Goal: Information Seeking & Learning: Learn about a topic

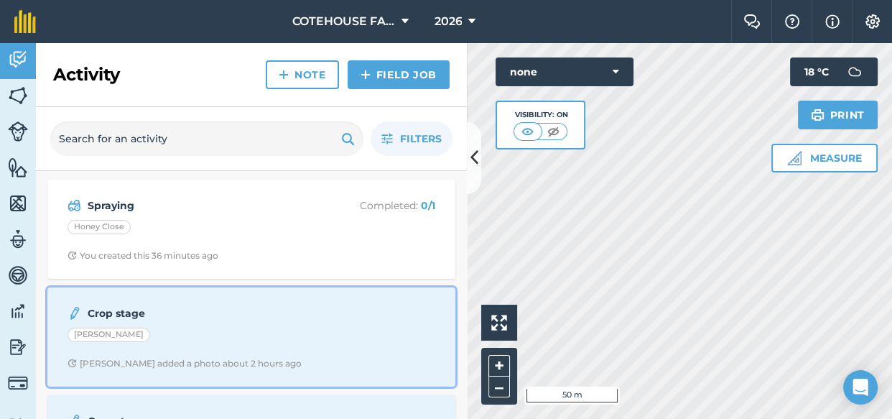
click at [213, 308] on strong "Crop stage" at bounding box center [202, 313] width 228 height 16
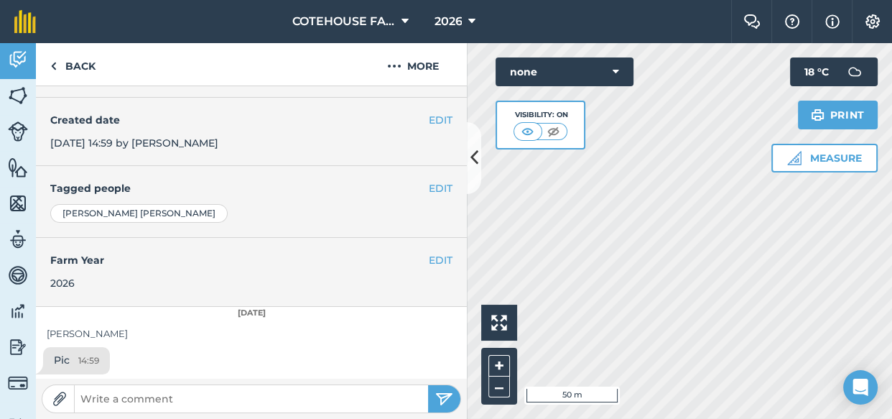
scroll to position [237, 0]
click at [188, 346] on div "Pic 14:59" at bounding box center [251, 362] width 431 height 33
click at [88, 360] on span "14:59" at bounding box center [88, 360] width 21 height 14
click at [230, 337] on div "[PERSON_NAME]" at bounding box center [251, 332] width 409 height 15
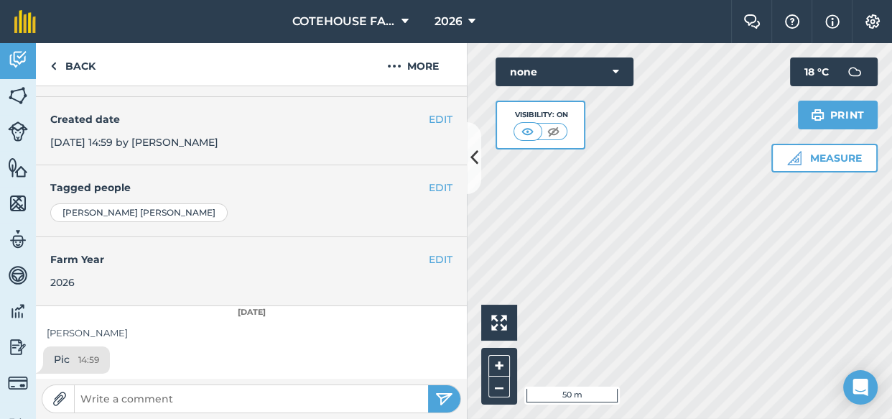
click at [85, 353] on span "14:59" at bounding box center [88, 360] width 21 height 14
click at [157, 347] on div "Pic 14:59" at bounding box center [251, 362] width 431 height 33
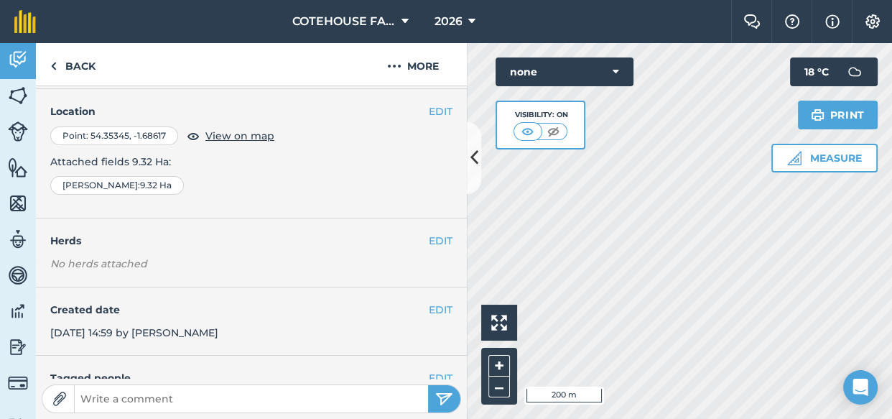
scroll to position [0, 0]
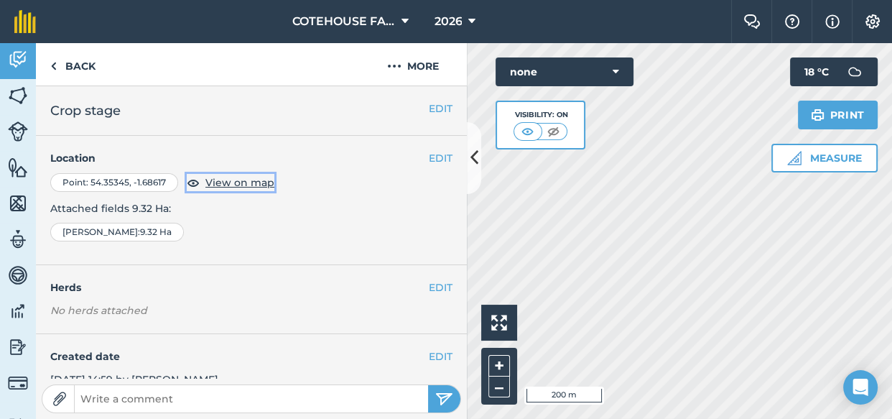
click at [215, 184] on span "View on map" at bounding box center [239, 182] width 69 height 16
click at [205, 185] on span "View on map" at bounding box center [239, 182] width 69 height 16
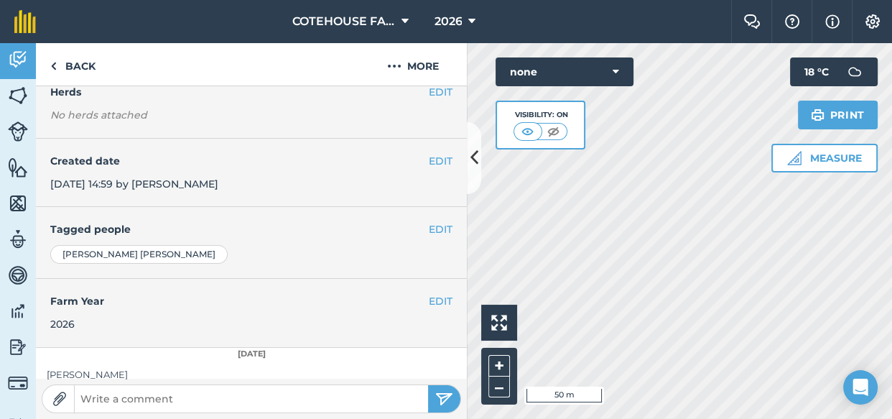
scroll to position [237, 0]
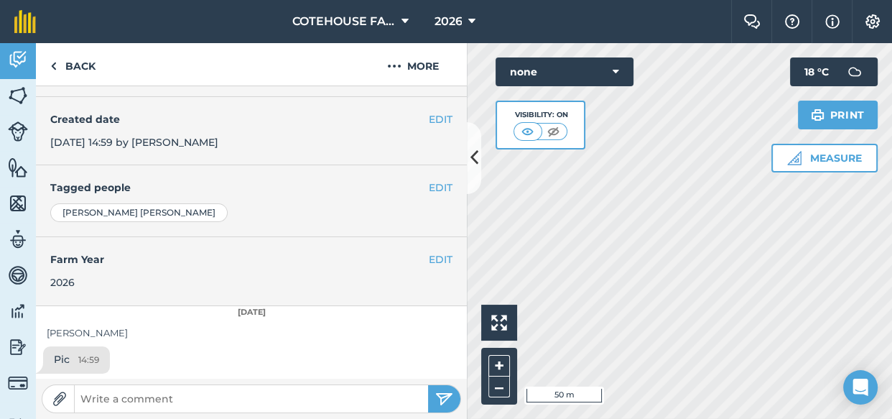
click at [202, 358] on div "Pic 14:59" at bounding box center [251, 362] width 431 height 33
click at [66, 64] on link "Back" at bounding box center [73, 64] width 74 height 42
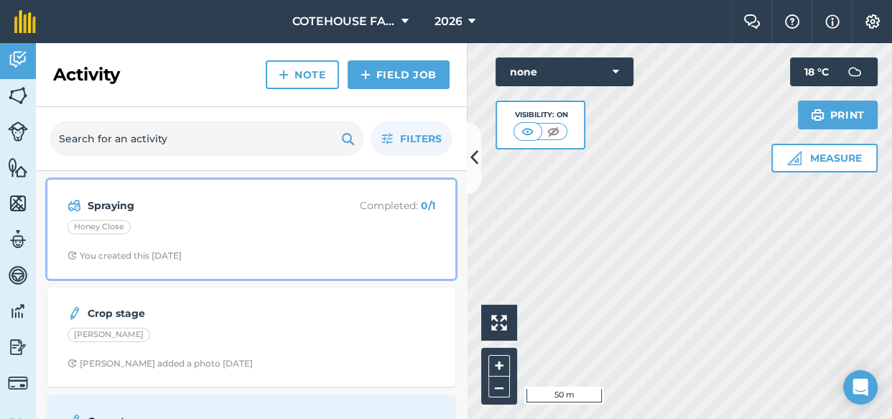
click at [221, 218] on div "Spraying Completed : 0 / 1 Honey Close You created this [DATE]" at bounding box center [251, 229] width 391 height 82
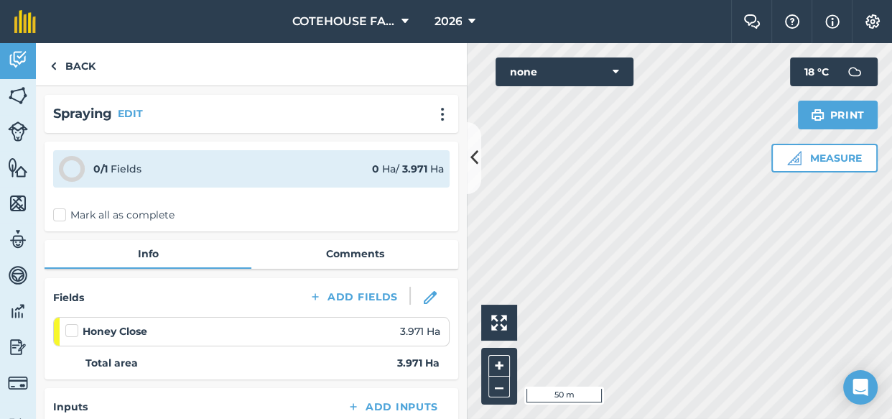
click at [221, 218] on div "Mark all as complete" at bounding box center [251, 215] width 396 height 15
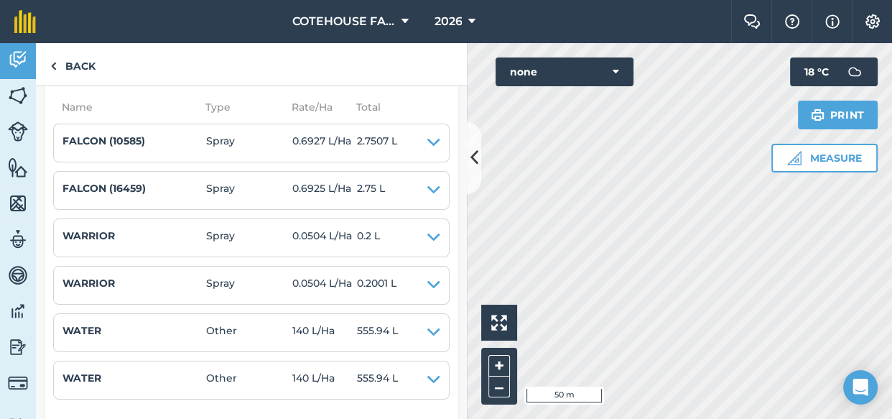
scroll to position [391, 0]
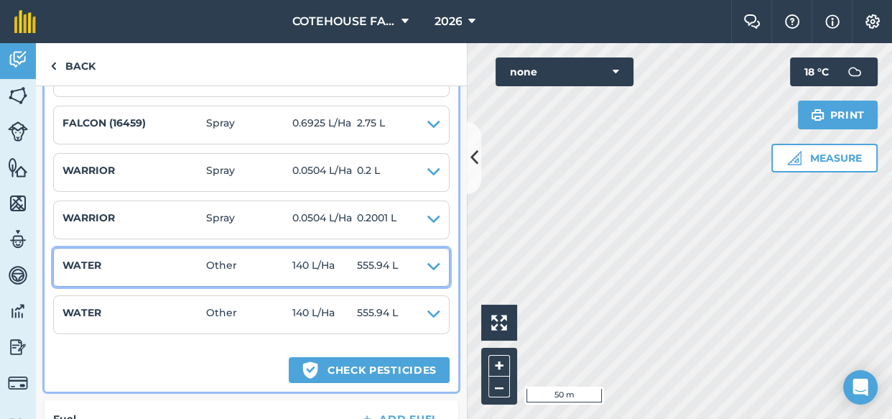
click at [427, 261] on icon at bounding box center [433, 267] width 13 height 20
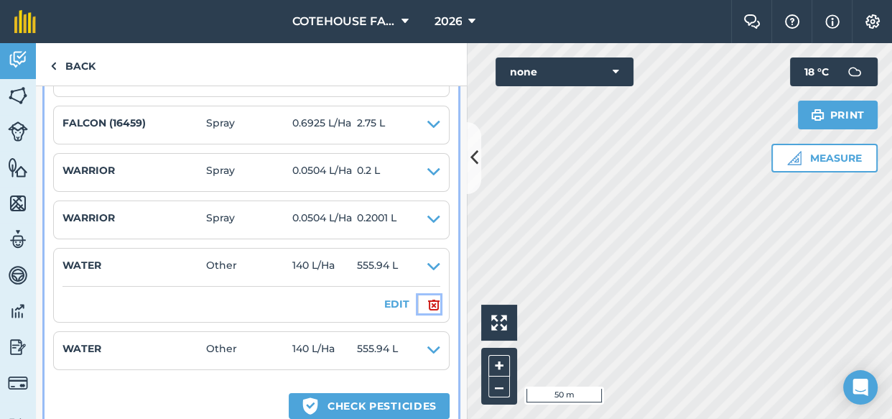
click at [427, 304] on img at bounding box center [433, 304] width 13 height 17
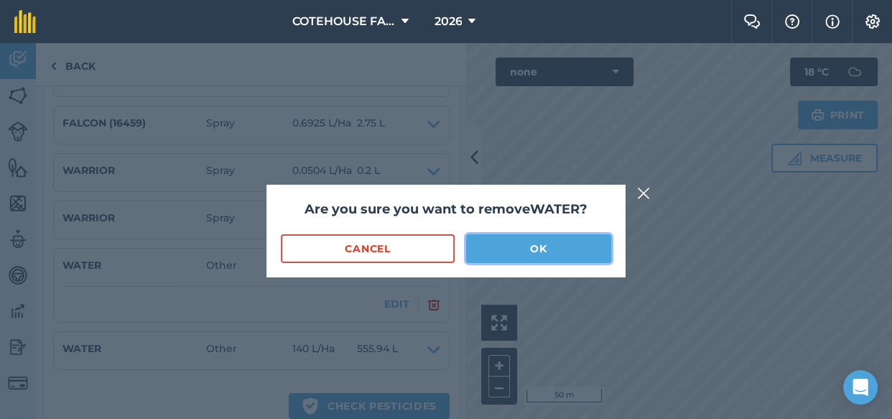
click at [515, 252] on button "OK" at bounding box center [538, 248] width 145 height 29
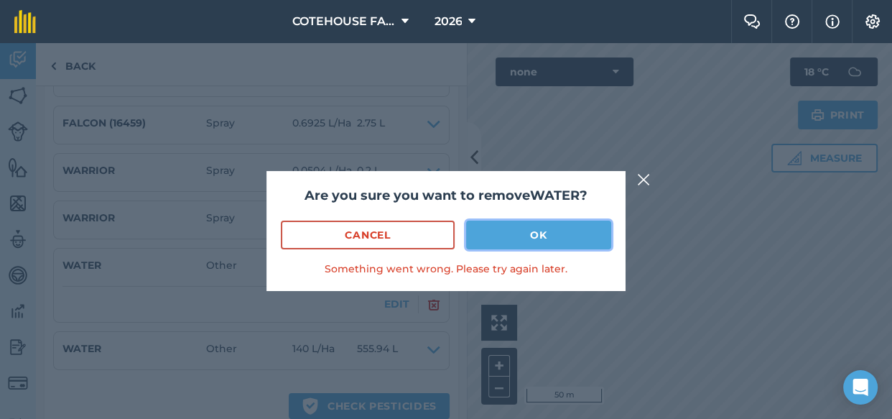
click at [512, 237] on button "OK" at bounding box center [538, 234] width 145 height 29
click at [641, 177] on img at bounding box center [643, 179] width 13 height 17
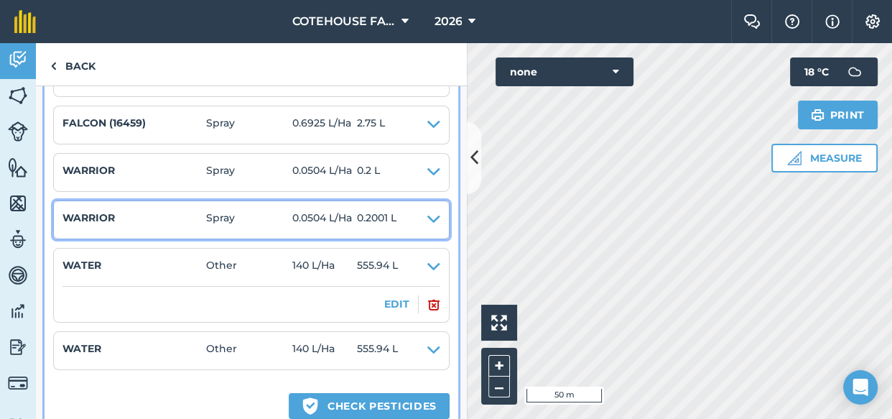
click at [378, 220] on span "0.2001 L" at bounding box center [376, 220] width 39 height 20
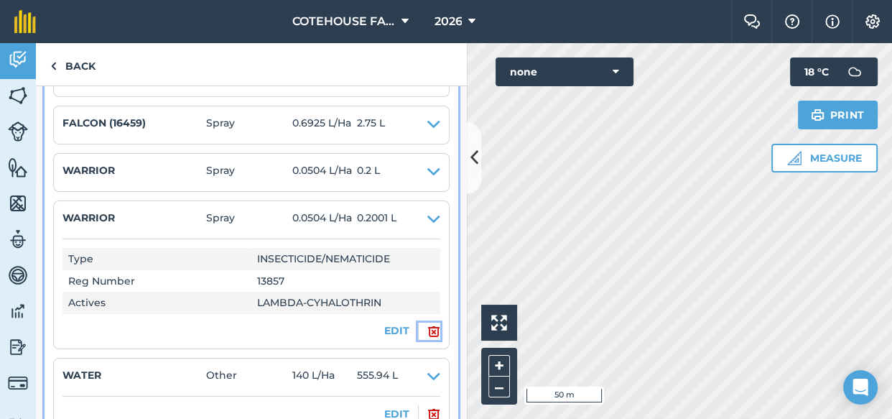
click at [427, 331] on img at bounding box center [433, 330] width 13 height 17
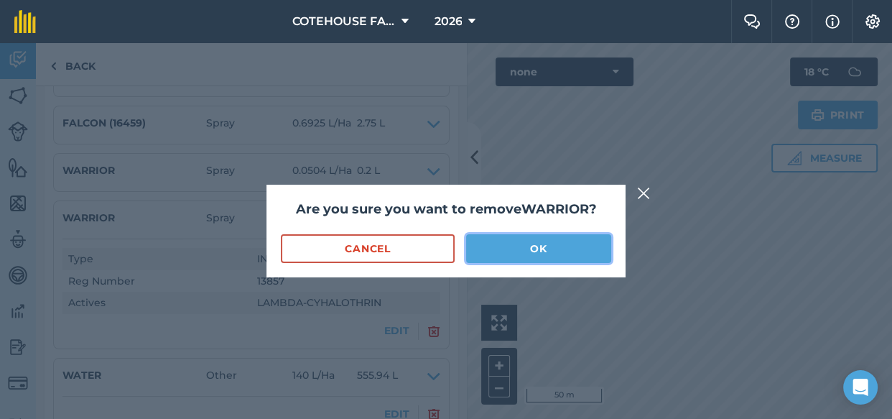
click at [486, 247] on button "OK" at bounding box center [538, 248] width 145 height 29
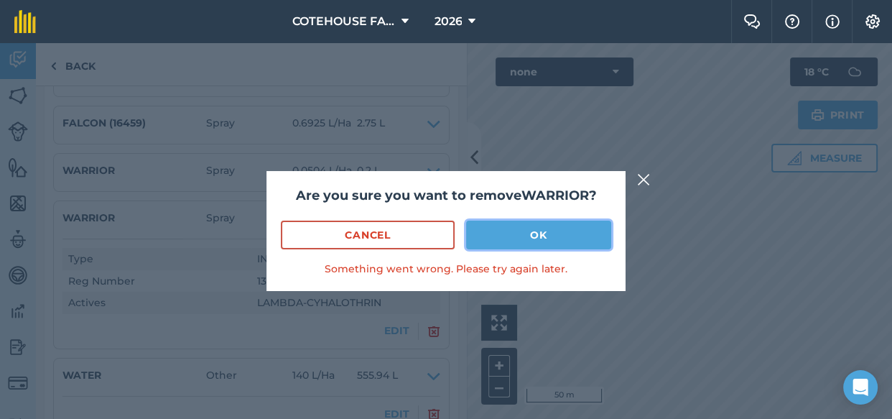
click at [526, 230] on button "OK" at bounding box center [538, 234] width 145 height 29
click at [643, 176] on img at bounding box center [643, 179] width 13 height 17
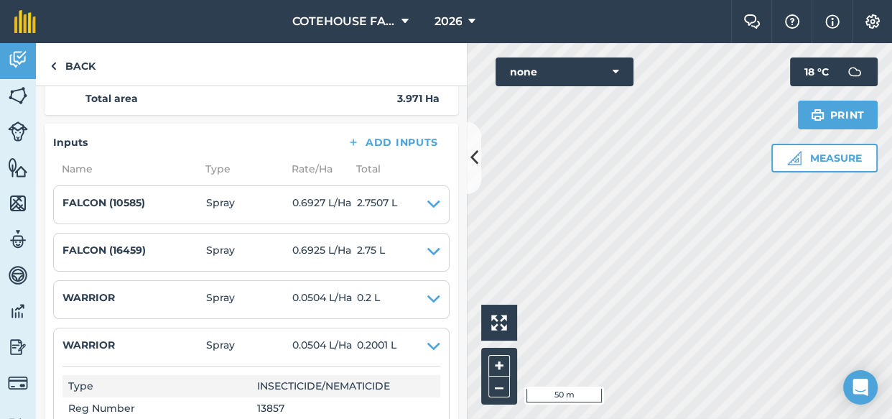
scroll to position [261, 0]
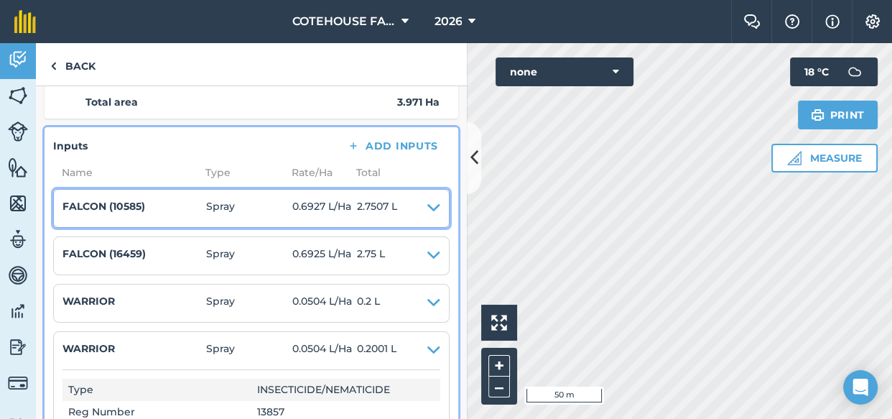
click at [429, 204] on icon at bounding box center [433, 208] width 13 height 20
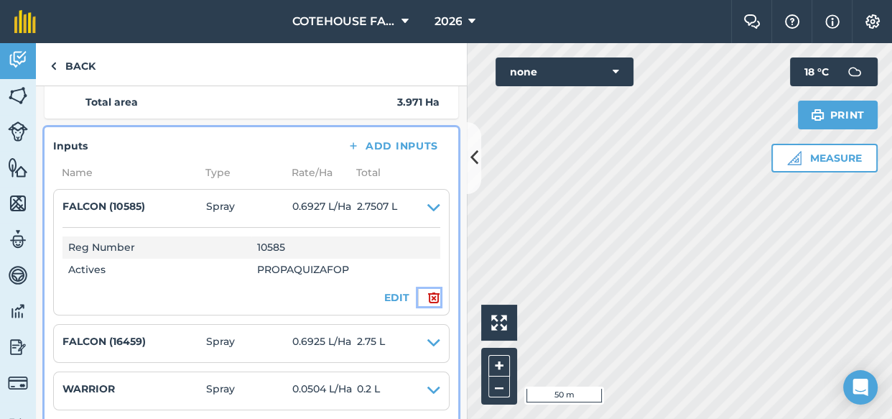
click at [427, 297] on img at bounding box center [433, 297] width 13 height 17
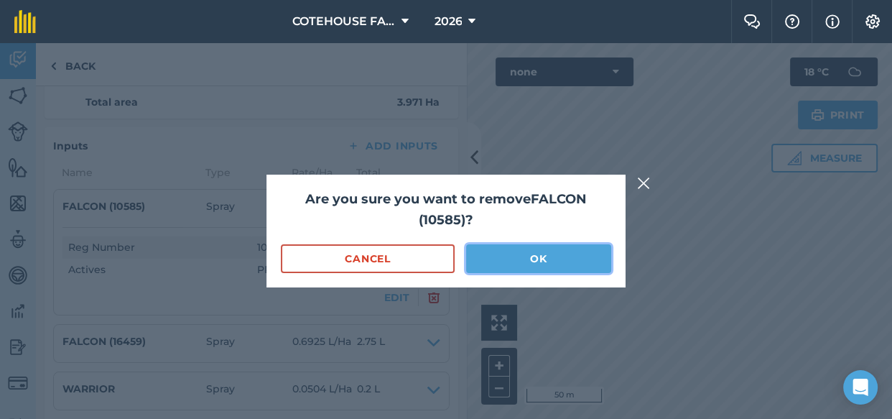
click at [493, 256] on button "OK" at bounding box center [538, 258] width 145 height 29
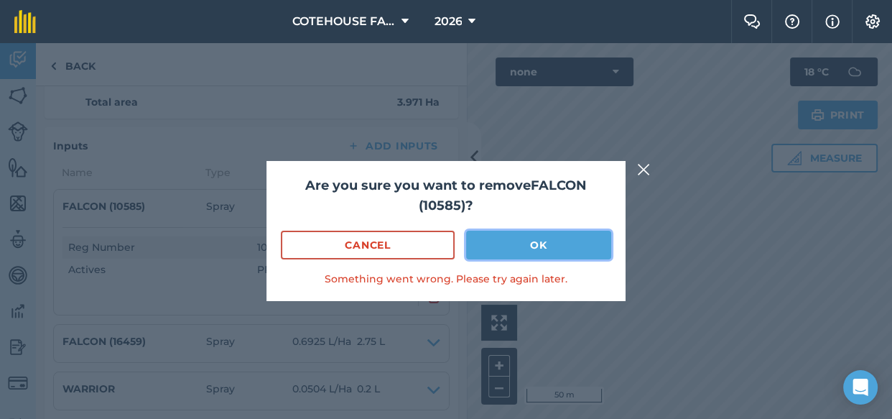
click at [516, 248] on button "OK" at bounding box center [538, 244] width 145 height 29
click at [646, 164] on img at bounding box center [643, 169] width 13 height 17
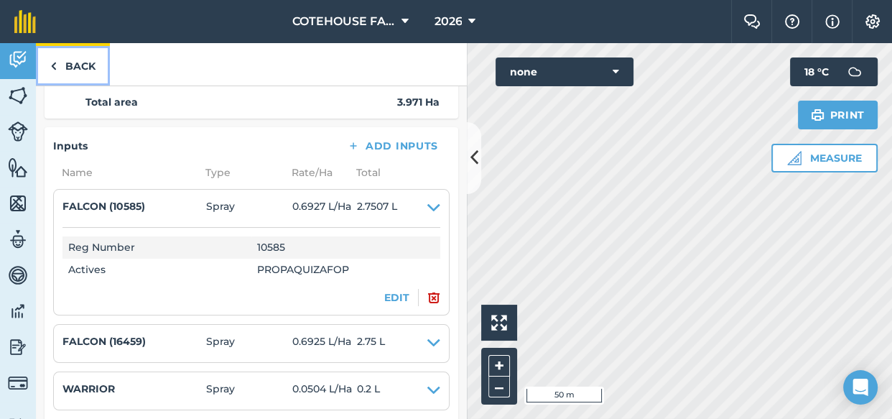
click at [60, 66] on link "Back" at bounding box center [73, 64] width 74 height 42
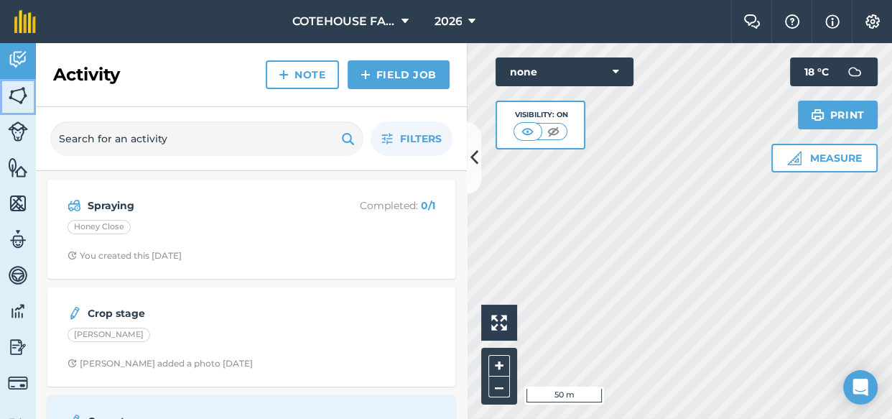
click at [19, 92] on img at bounding box center [18, 96] width 20 height 22
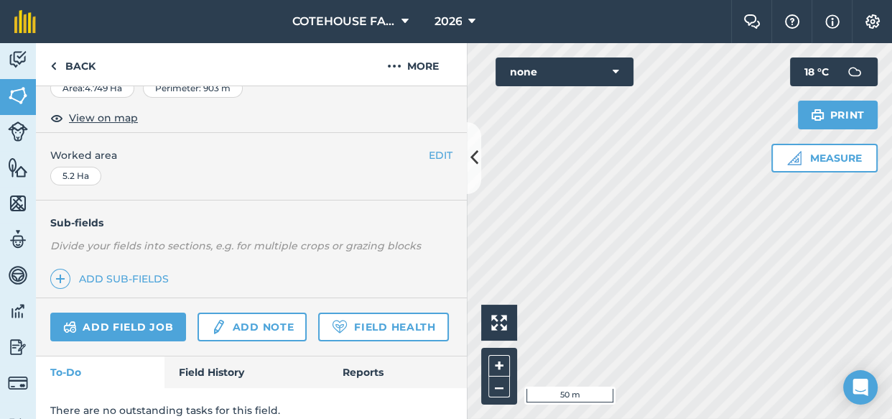
scroll to position [314, 0]
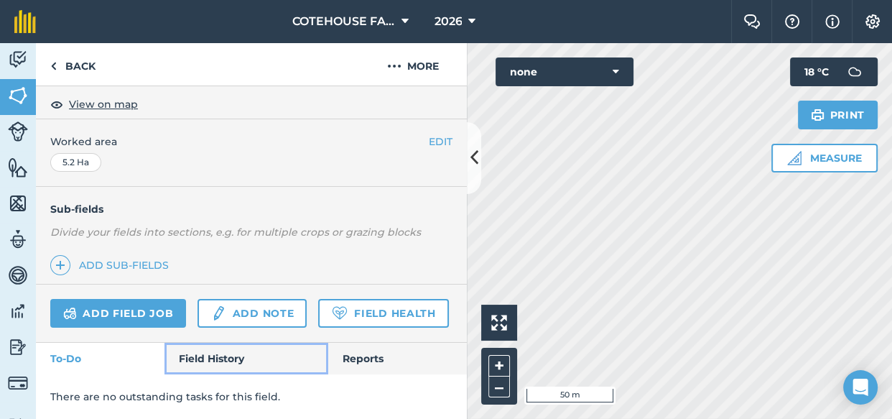
click at [213, 356] on link "Field History" at bounding box center [245, 359] width 163 height 32
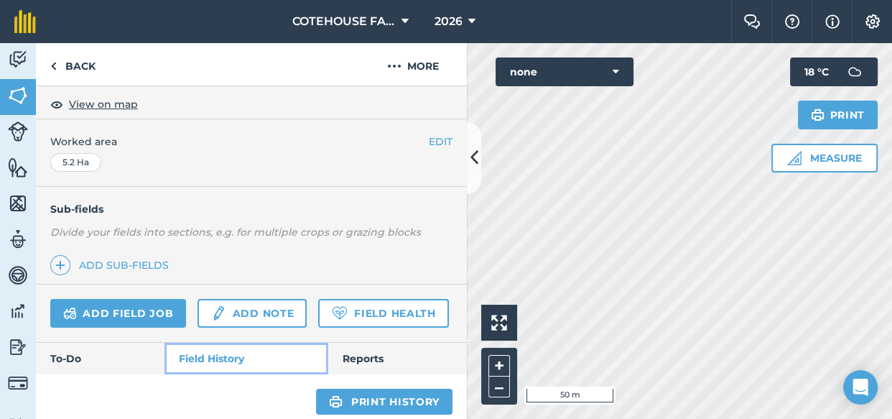
scroll to position [326, 0]
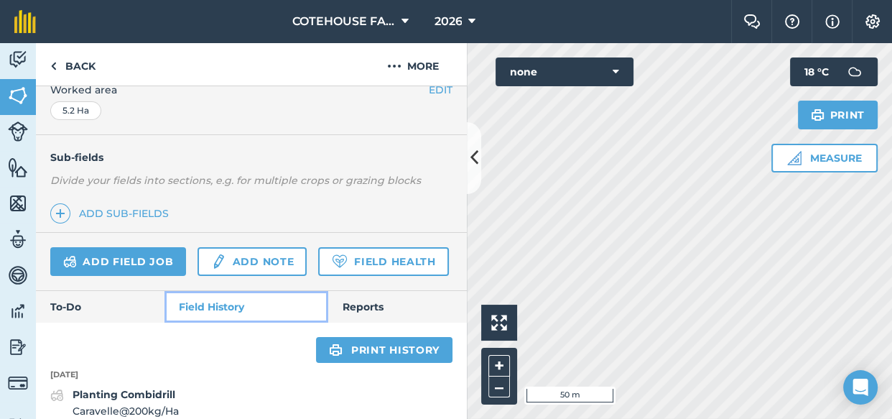
click at [206, 322] on link "Field History" at bounding box center [245, 307] width 163 height 32
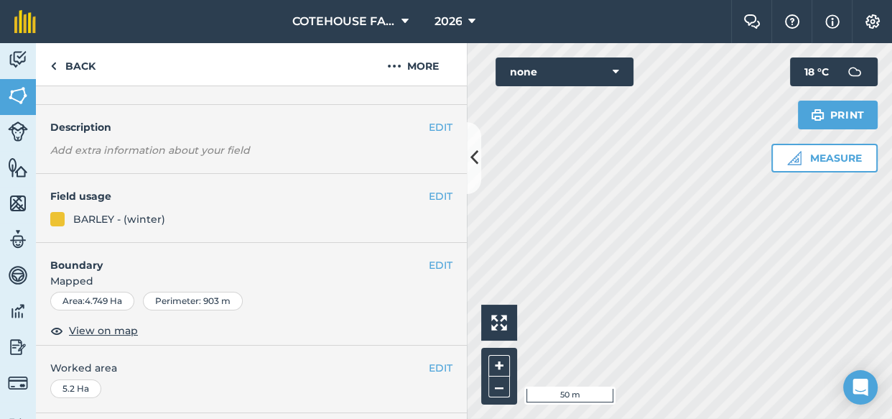
scroll to position [0, 0]
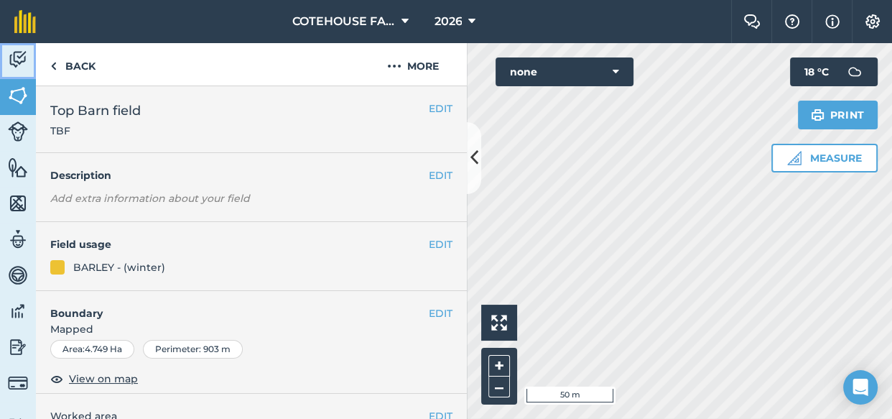
click at [24, 57] on img at bounding box center [18, 60] width 20 height 22
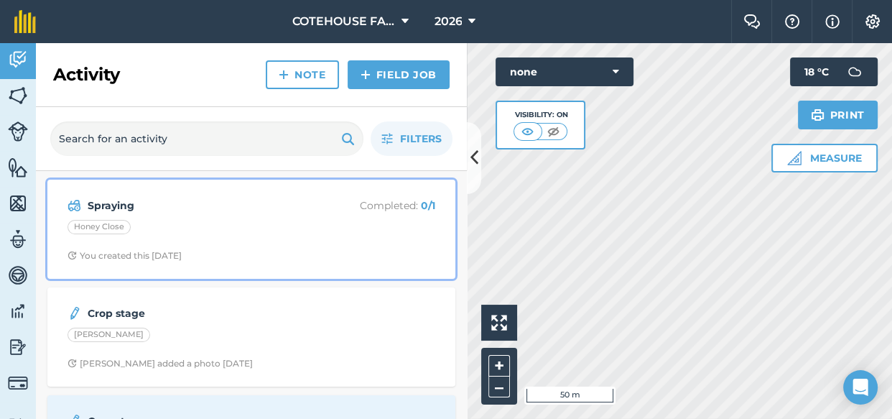
click at [217, 225] on div "Honey Close" at bounding box center [251, 229] width 368 height 19
click at [257, 212] on strong "Spraying" at bounding box center [202, 205] width 228 height 16
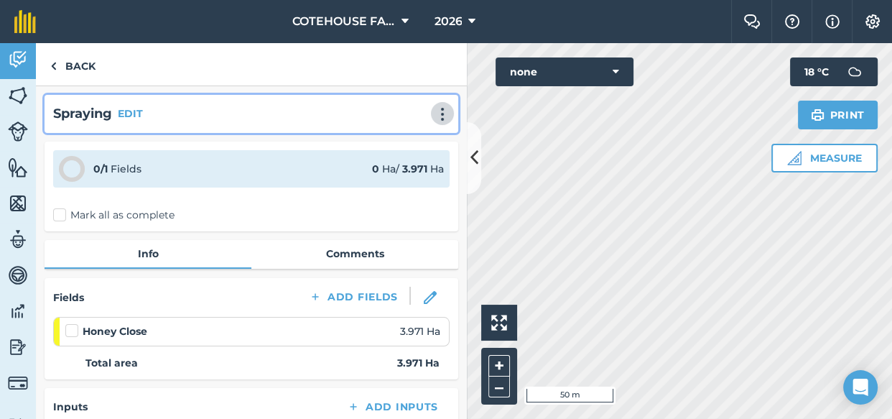
click at [434, 111] on img at bounding box center [442, 114] width 17 height 14
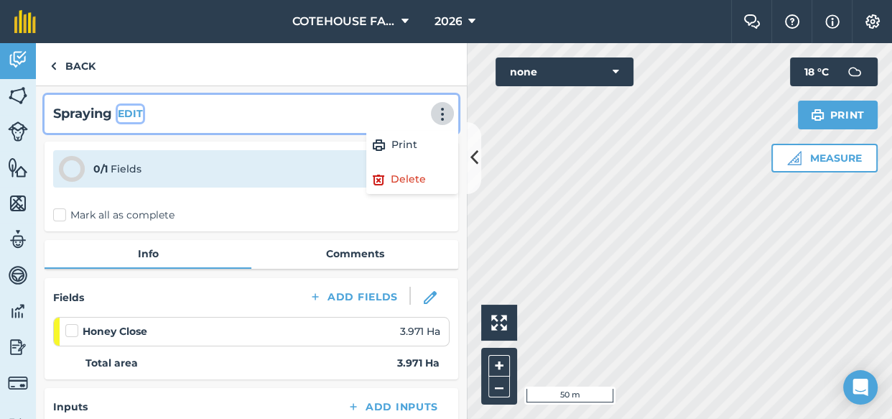
click at [140, 115] on button "EDIT" at bounding box center [130, 114] width 25 height 16
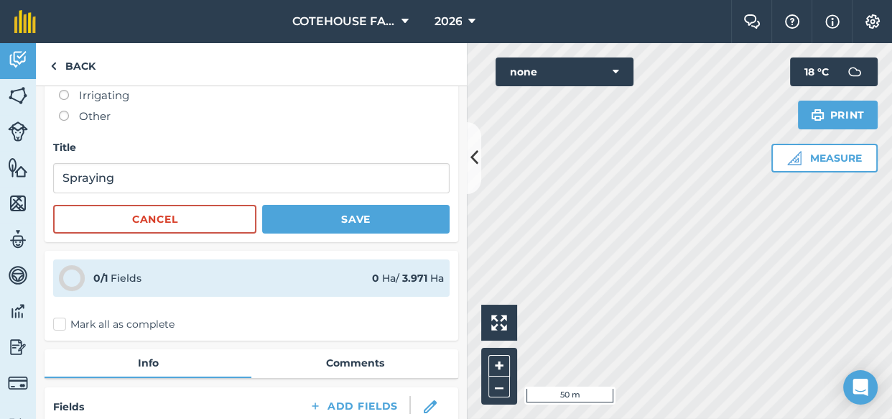
scroll to position [195, 0]
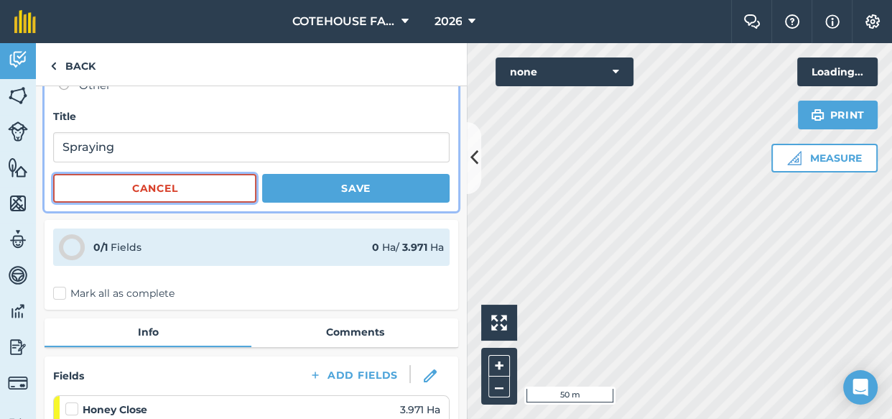
click at [164, 183] on button "Cancel" at bounding box center [154, 188] width 203 height 29
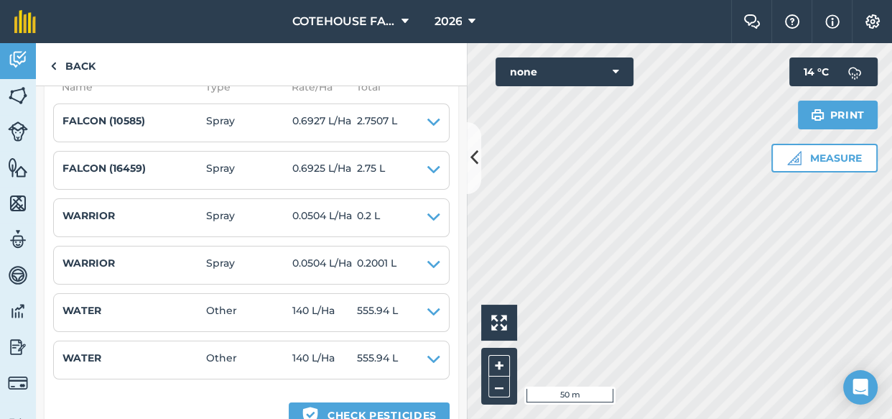
scroll to position [326, 0]
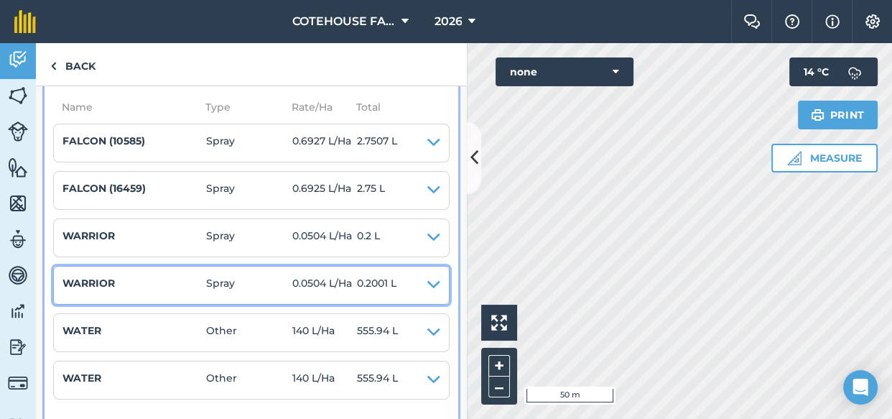
click at [427, 279] on icon at bounding box center [433, 285] width 13 height 20
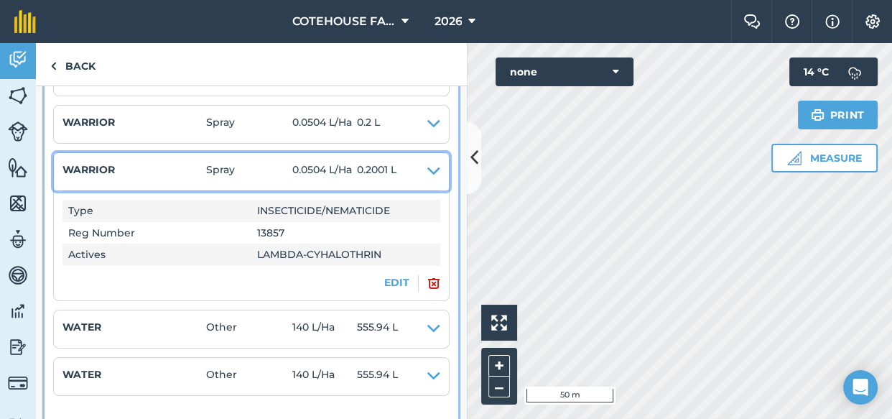
scroll to position [457, 0]
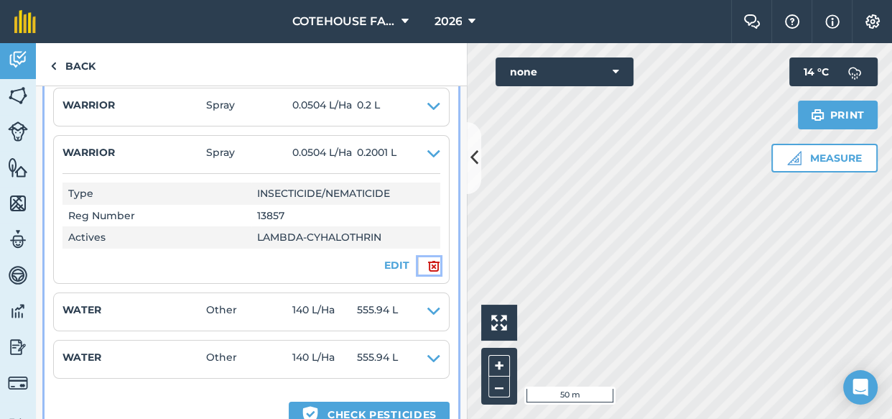
click at [427, 262] on img at bounding box center [433, 265] width 13 height 17
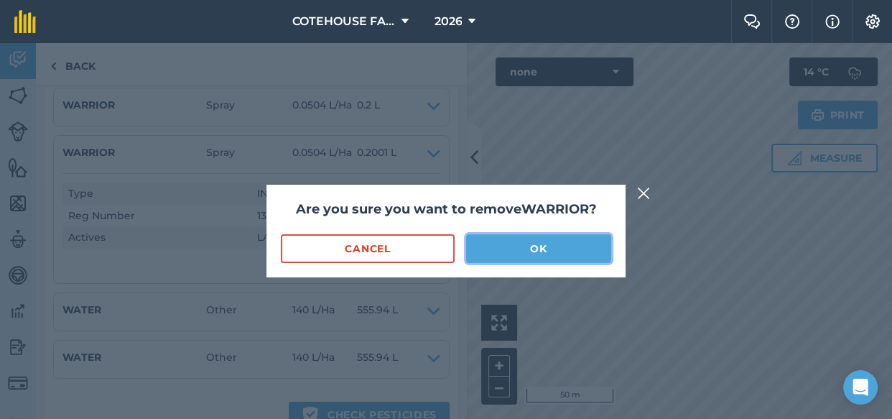
click at [481, 249] on button "OK" at bounding box center [538, 248] width 145 height 29
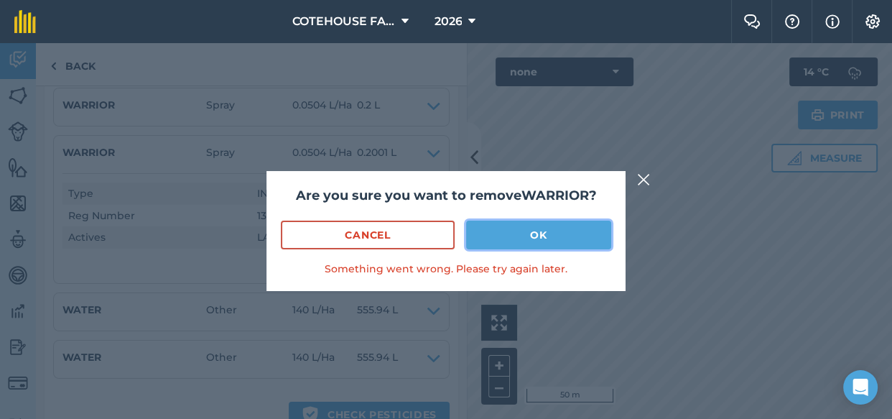
click at [488, 240] on button "OK" at bounding box center [538, 234] width 145 height 29
click at [534, 230] on button "OK" at bounding box center [538, 234] width 145 height 29
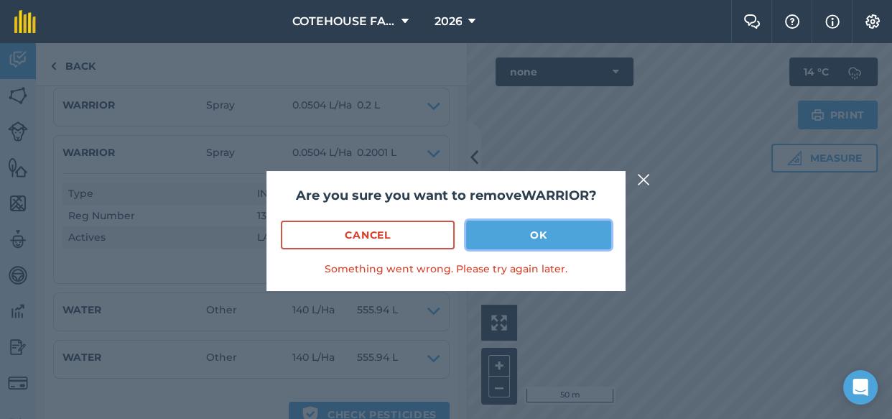
click at [534, 230] on button "OK" at bounding box center [538, 234] width 145 height 29
click at [638, 178] on img at bounding box center [643, 179] width 13 height 17
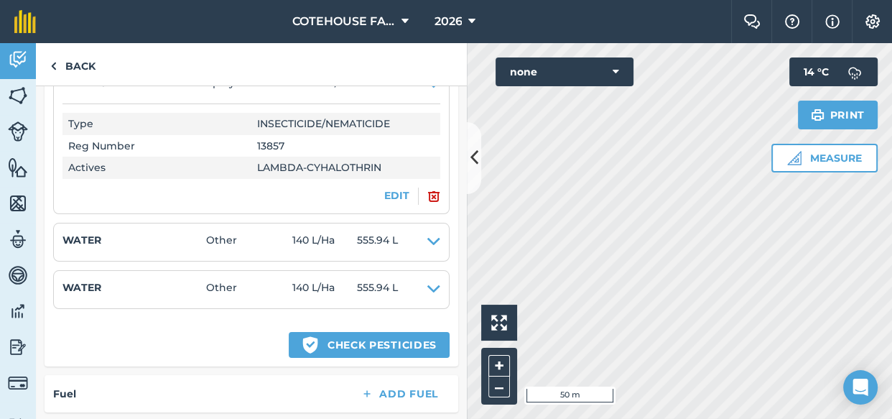
scroll to position [524, 0]
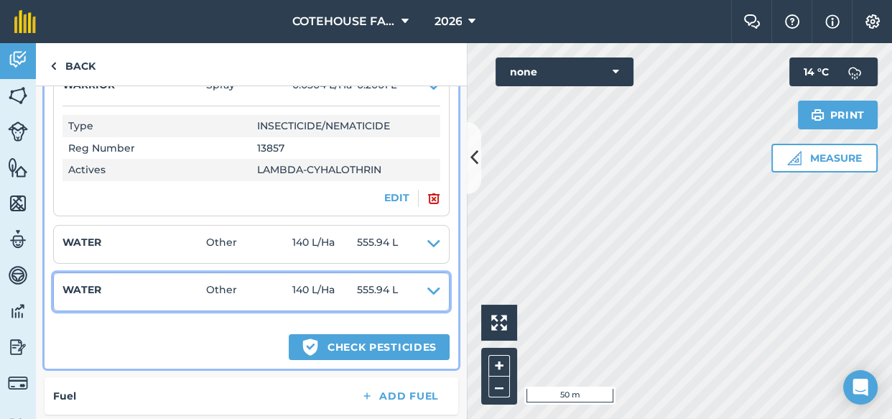
click at [416, 281] on summary "WATER Other 140 L / Ha 555.94 L" at bounding box center [251, 291] width 378 height 20
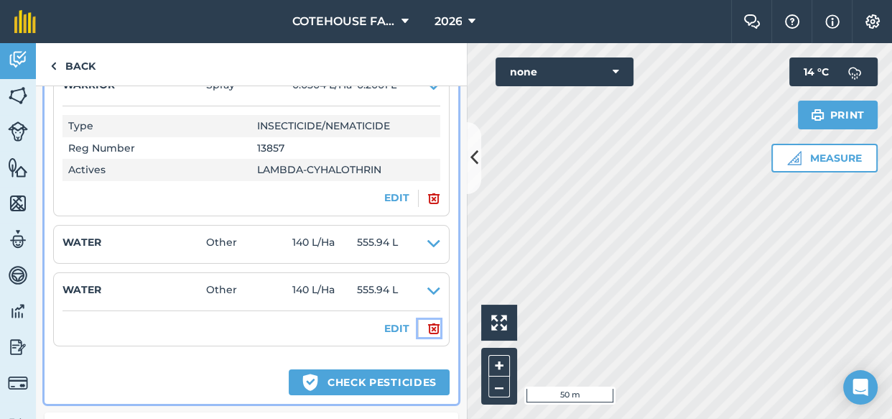
click at [427, 322] on img at bounding box center [433, 328] width 13 height 17
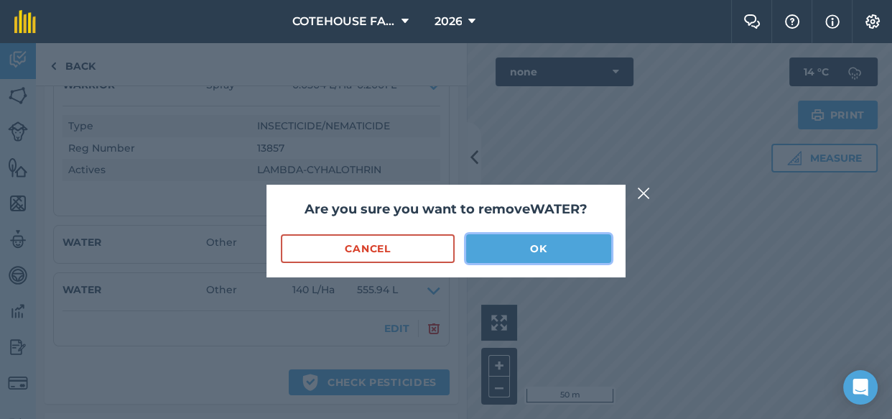
click at [510, 252] on button "OK" at bounding box center [538, 248] width 145 height 29
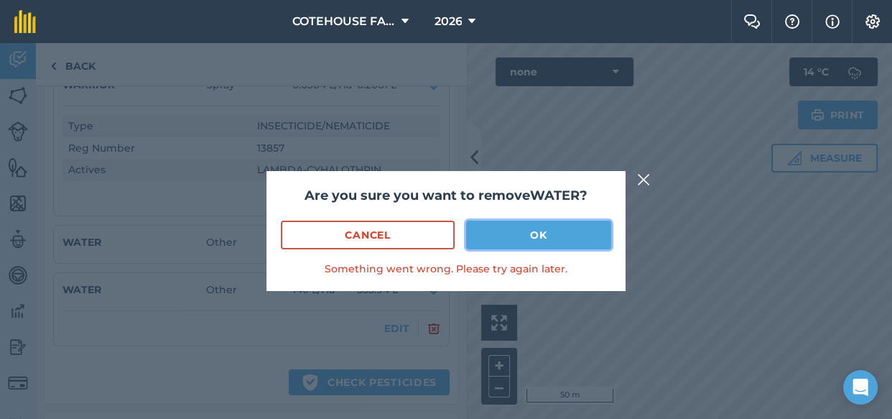
drag, startPoint x: 514, startPoint y: 239, endPoint x: 521, endPoint y: 230, distance: 11.8
click at [516, 236] on button "OK" at bounding box center [538, 234] width 145 height 29
click at [638, 177] on img at bounding box center [643, 179] width 13 height 17
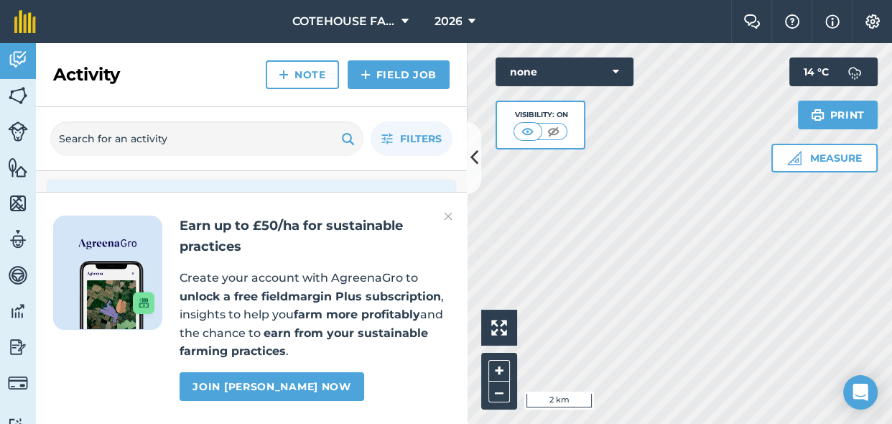
click at [449, 213] on img at bounding box center [448, 216] width 9 height 17
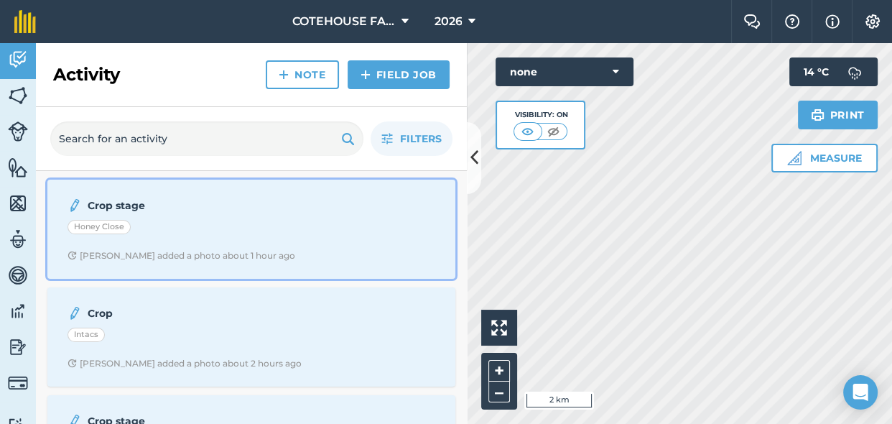
click at [220, 238] on div "Honey Close" at bounding box center [251, 229] width 368 height 19
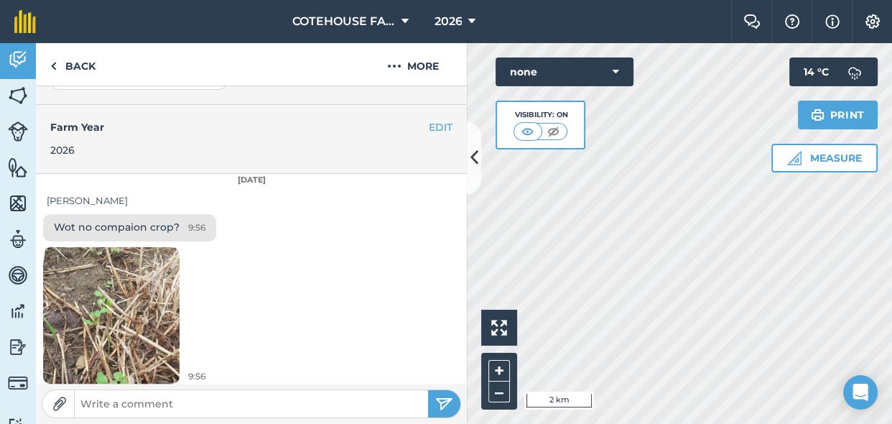
scroll to position [373, 0]
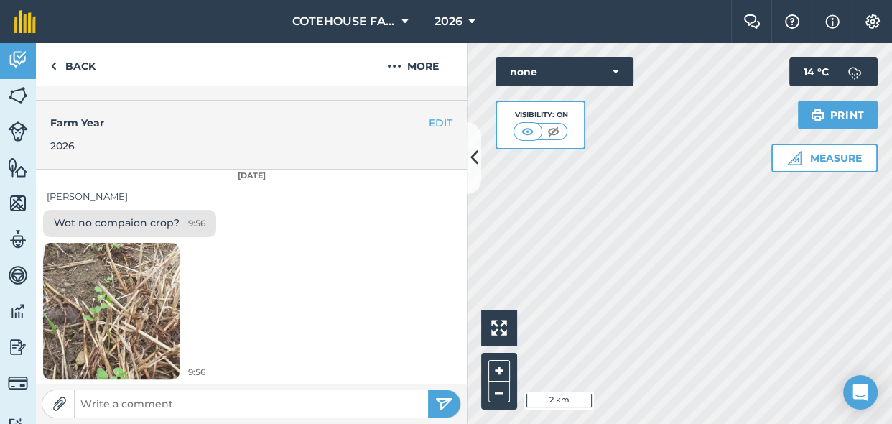
click at [129, 298] on img at bounding box center [111, 310] width 136 height 295
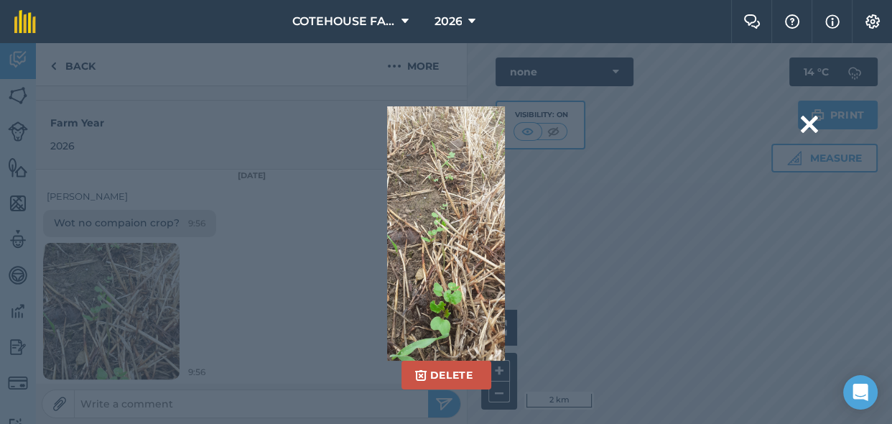
click at [129, 298] on div "Delete Are you sure you would like to delete this image? [GEOGRAPHIC_DATA]" at bounding box center [446, 232] width 743 height 253
click at [435, 263] on img at bounding box center [445, 232] width 117 height 253
click at [447, 251] on img at bounding box center [445, 232] width 117 height 253
click at [804, 118] on button at bounding box center [809, 124] width 17 height 37
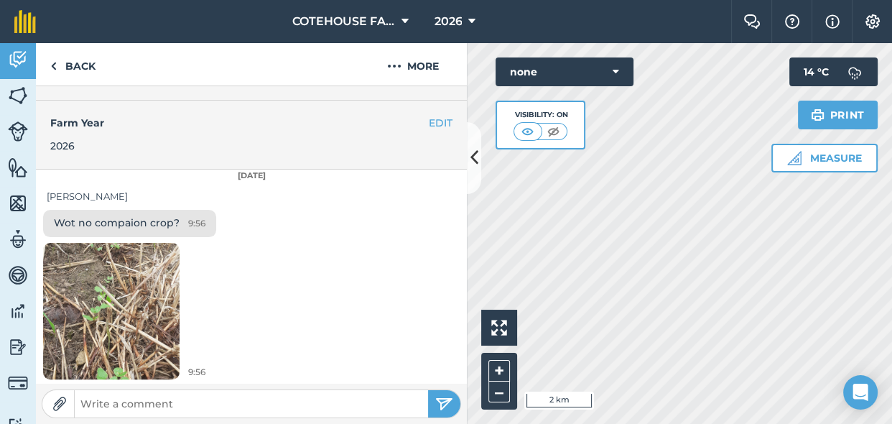
click at [141, 308] on img at bounding box center [111, 310] width 136 height 295
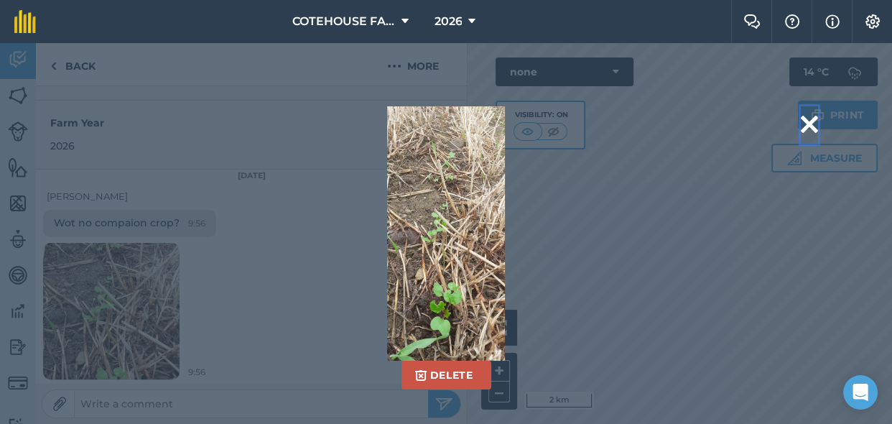
click at [810, 121] on button at bounding box center [809, 124] width 17 height 37
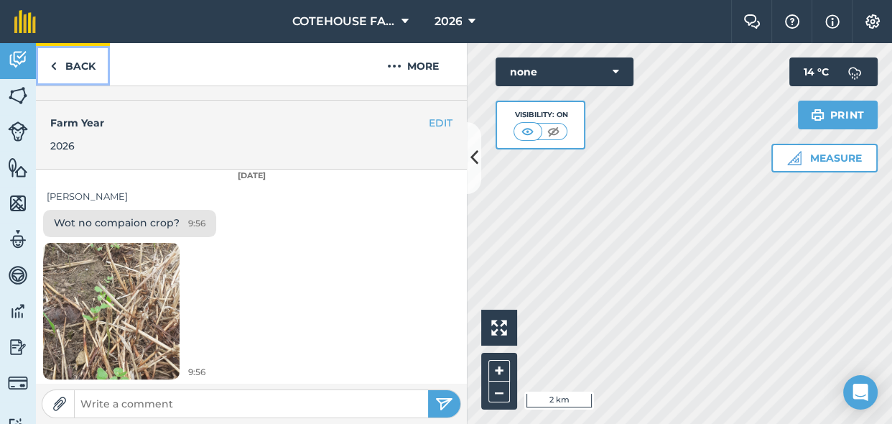
click at [57, 63] on link "Back" at bounding box center [73, 64] width 74 height 42
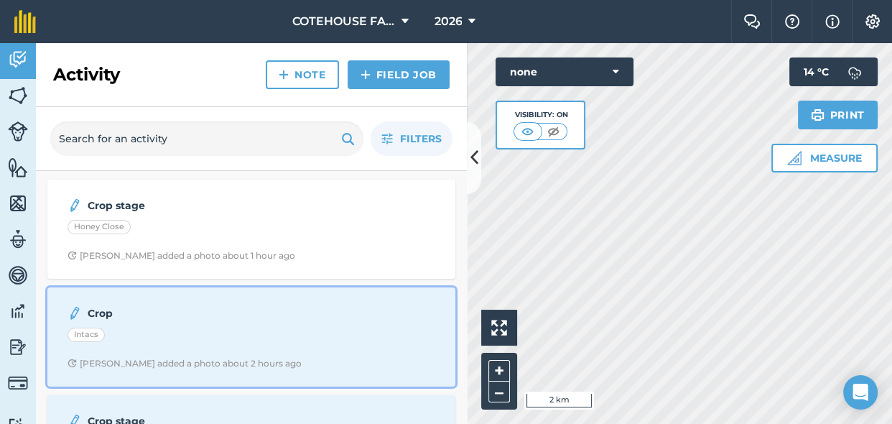
click at [143, 327] on div "Intacs" at bounding box center [251, 336] width 368 height 19
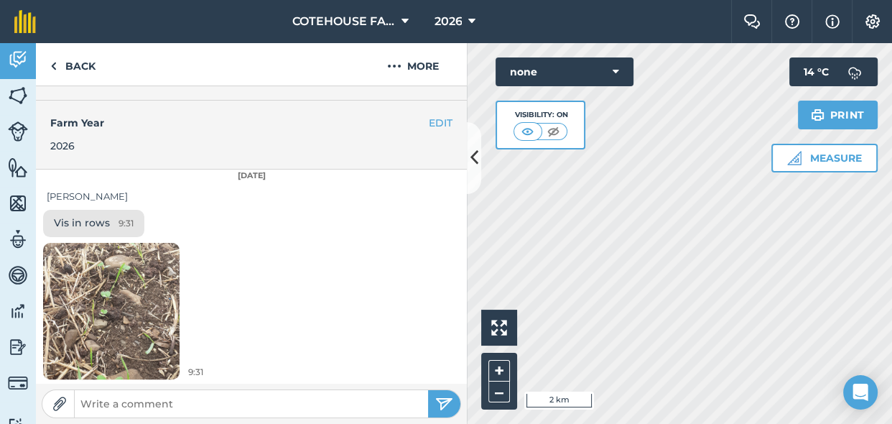
scroll to position [373, 0]
click at [134, 305] on img at bounding box center [111, 310] width 136 height 295
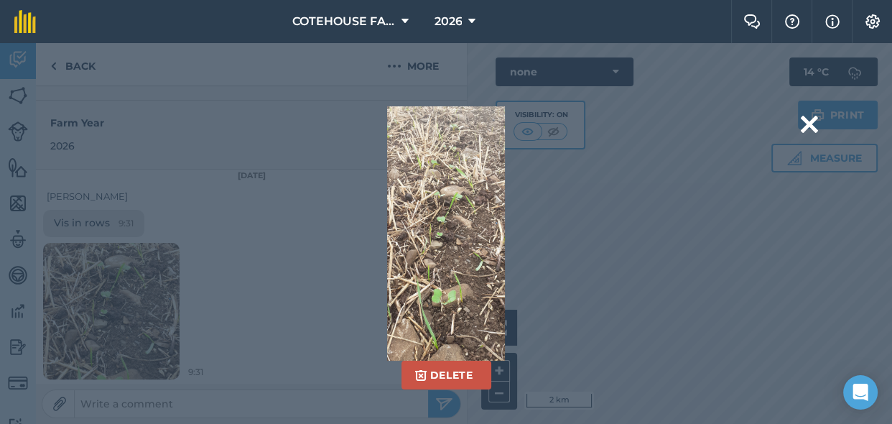
click at [495, 368] on div "Delete Are you sure you would like to delete this image? [GEOGRAPHIC_DATA]" at bounding box center [446, 233] width 892 height 381
click at [494, 368] on div "Delete Are you sure you would like to delete this image? [GEOGRAPHIC_DATA]" at bounding box center [446, 233] width 892 height 381
click at [493, 368] on div "Delete Are you sure you would like to delete this image? [GEOGRAPHIC_DATA]" at bounding box center [446, 233] width 892 height 381
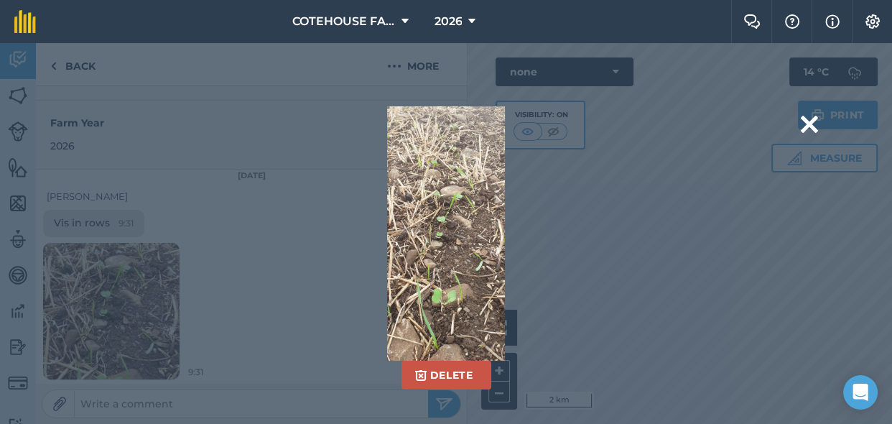
click at [493, 368] on div "Delete Are you sure you would like to delete this image? [GEOGRAPHIC_DATA]" at bounding box center [446, 233] width 892 height 381
click at [804, 122] on button at bounding box center [809, 124] width 17 height 37
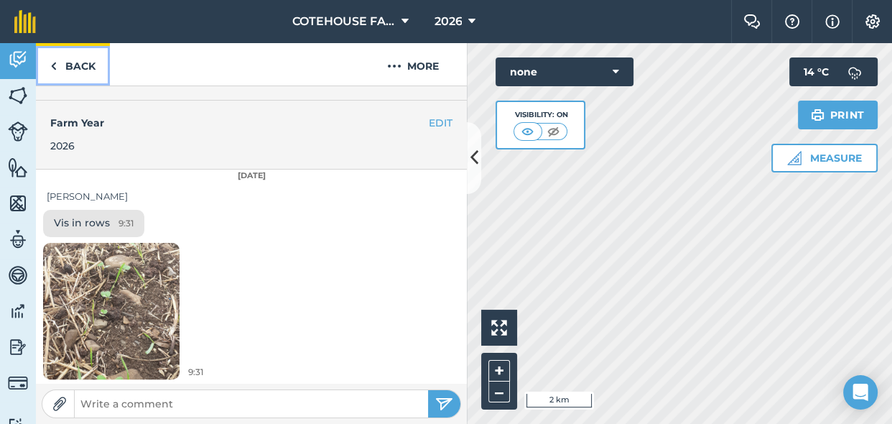
click at [56, 66] on img at bounding box center [53, 65] width 6 height 17
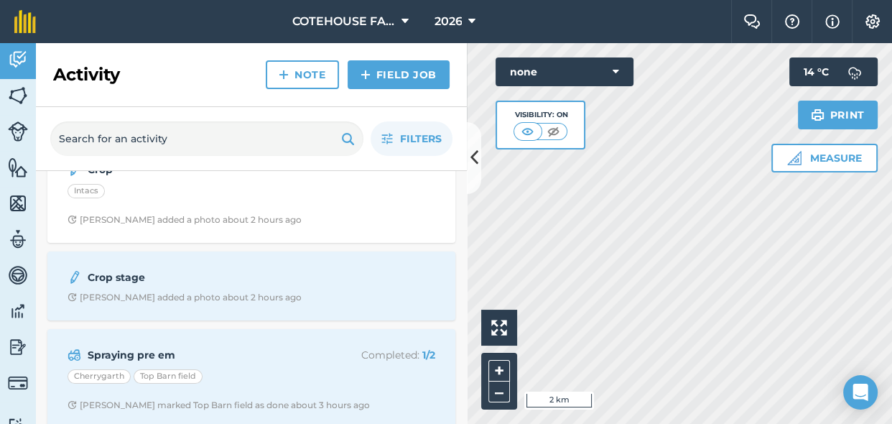
scroll to position [130, 0]
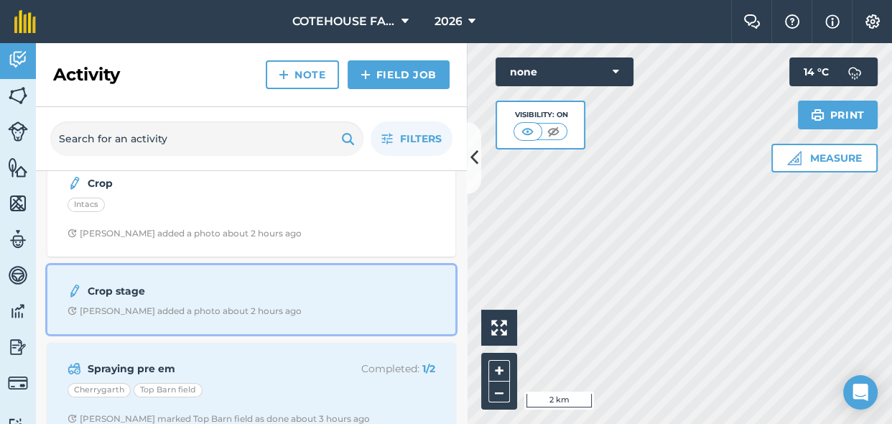
click at [233, 307] on div "[PERSON_NAME] added a photo about 2 hours ago" at bounding box center [184, 310] width 234 height 11
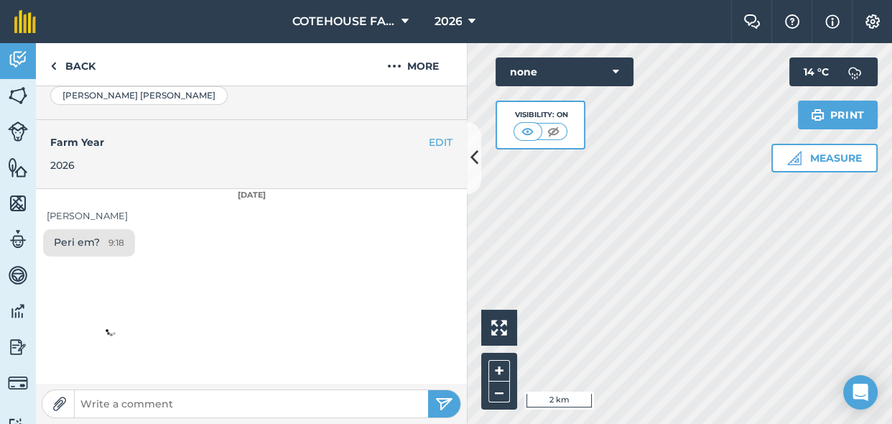
scroll to position [320, 0]
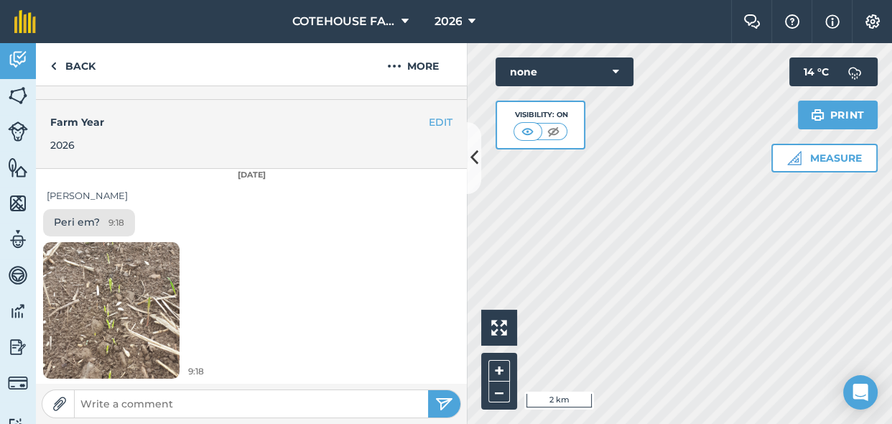
click at [137, 309] on img at bounding box center [111, 309] width 136 height 295
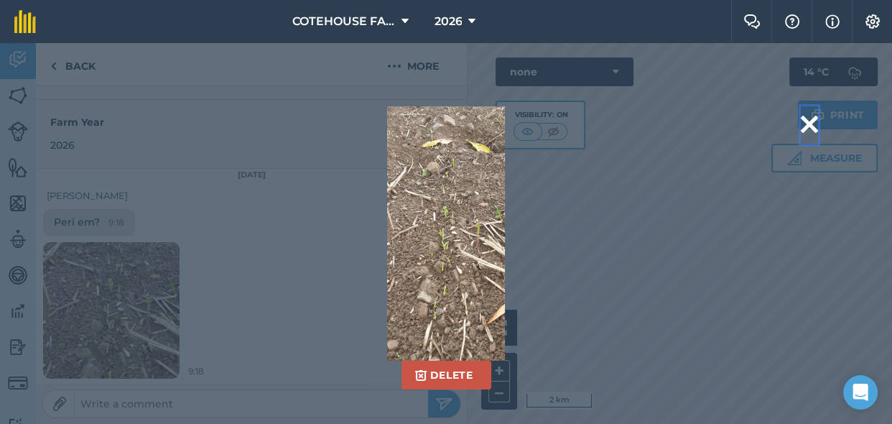
click at [804, 123] on button at bounding box center [809, 124] width 17 height 37
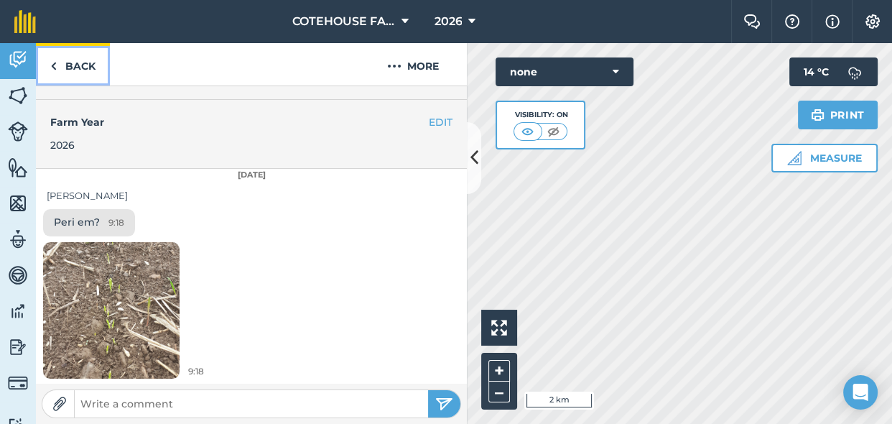
click at [54, 66] on img at bounding box center [53, 65] width 6 height 17
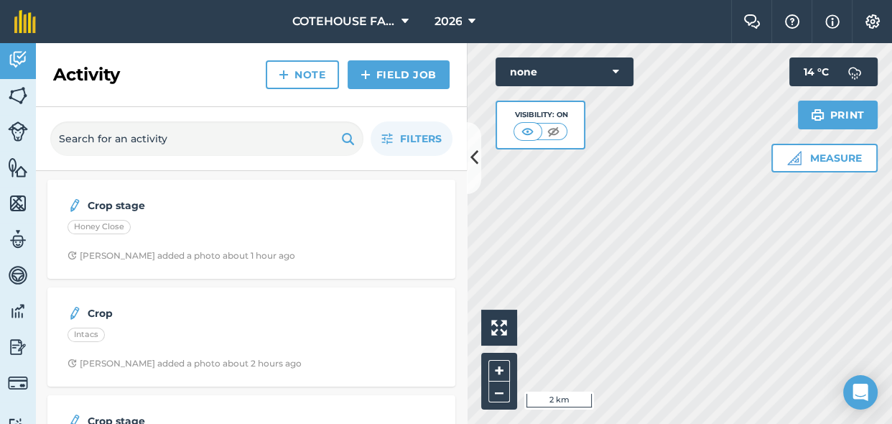
click at [75, 78] on h2 "Activity" at bounding box center [86, 74] width 67 height 23
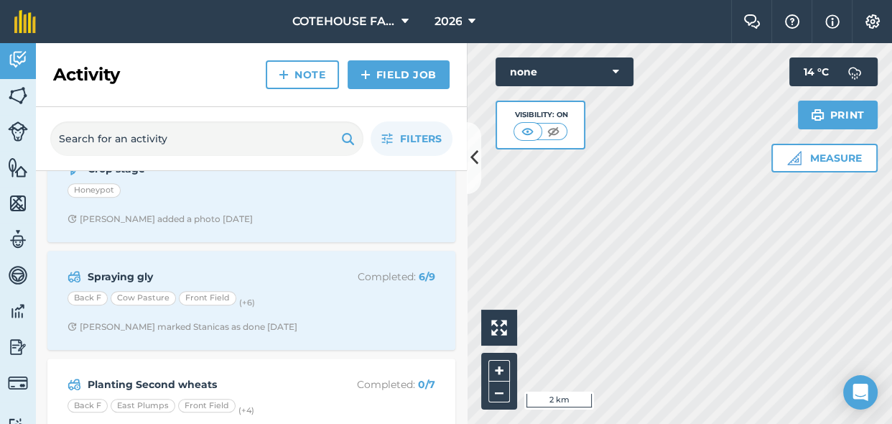
scroll to position [587, 0]
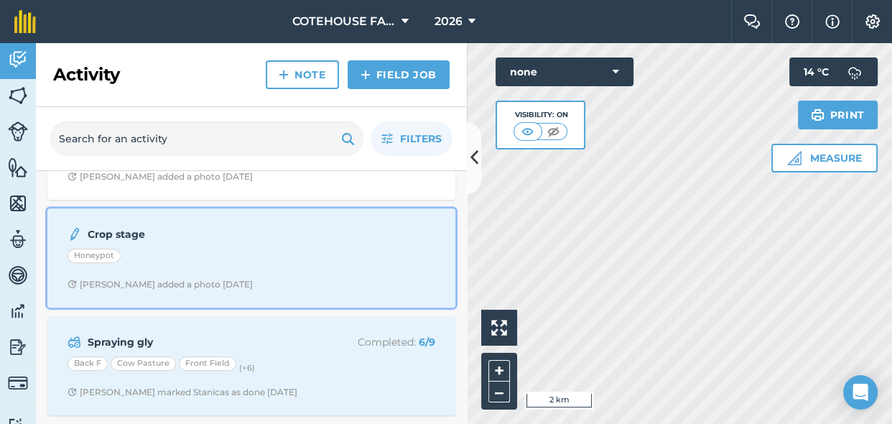
click at [266, 259] on div "Honeypot" at bounding box center [251, 257] width 368 height 19
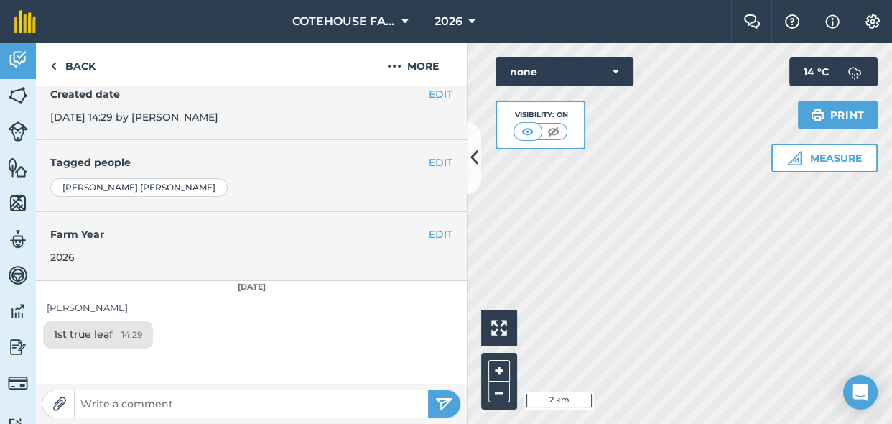
scroll to position [373, 0]
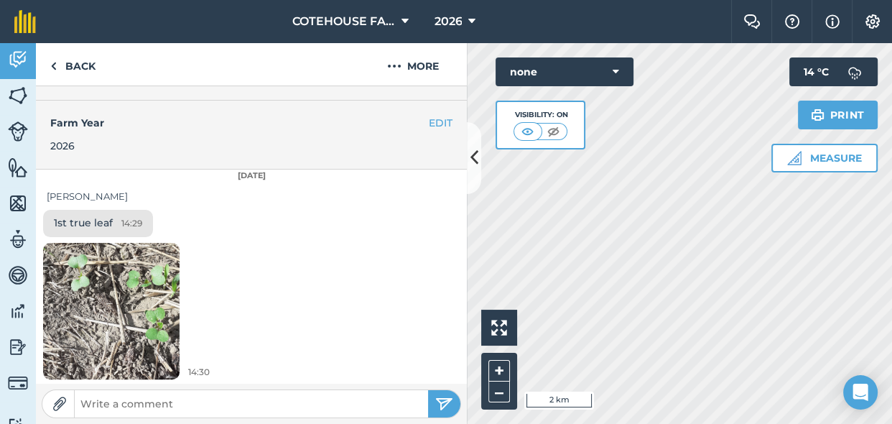
click at [149, 299] on img at bounding box center [111, 310] width 136 height 295
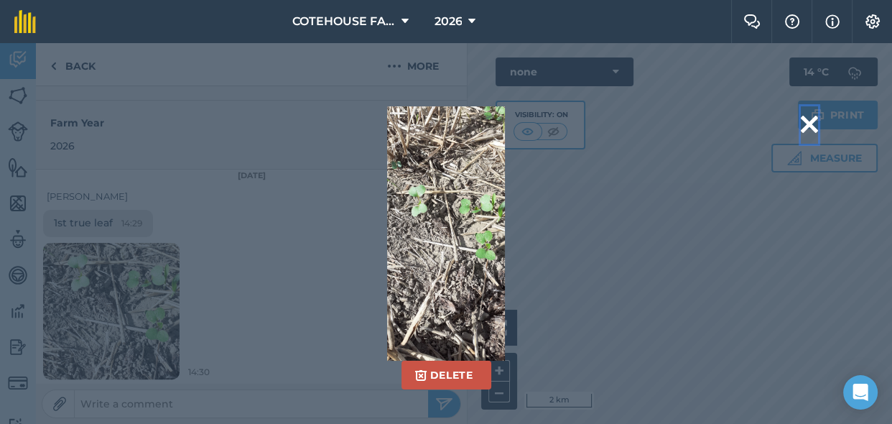
click at [806, 126] on button at bounding box center [809, 124] width 17 height 37
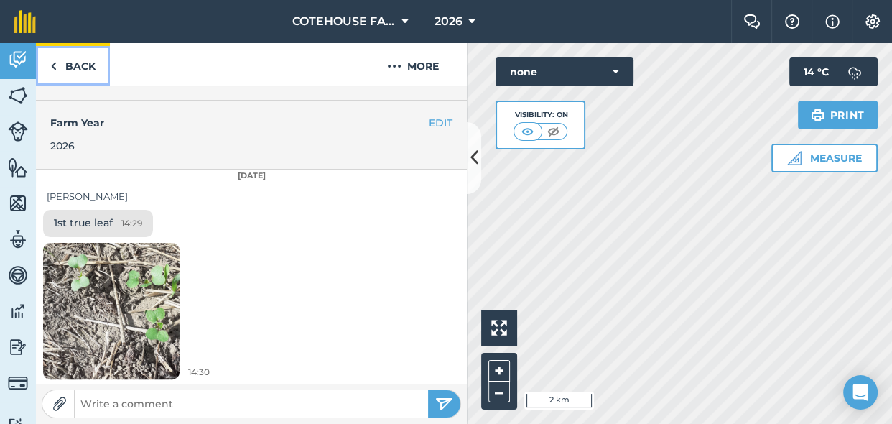
click at [53, 62] on img at bounding box center [53, 65] width 6 height 17
